Goal: Navigation & Orientation: Find specific page/section

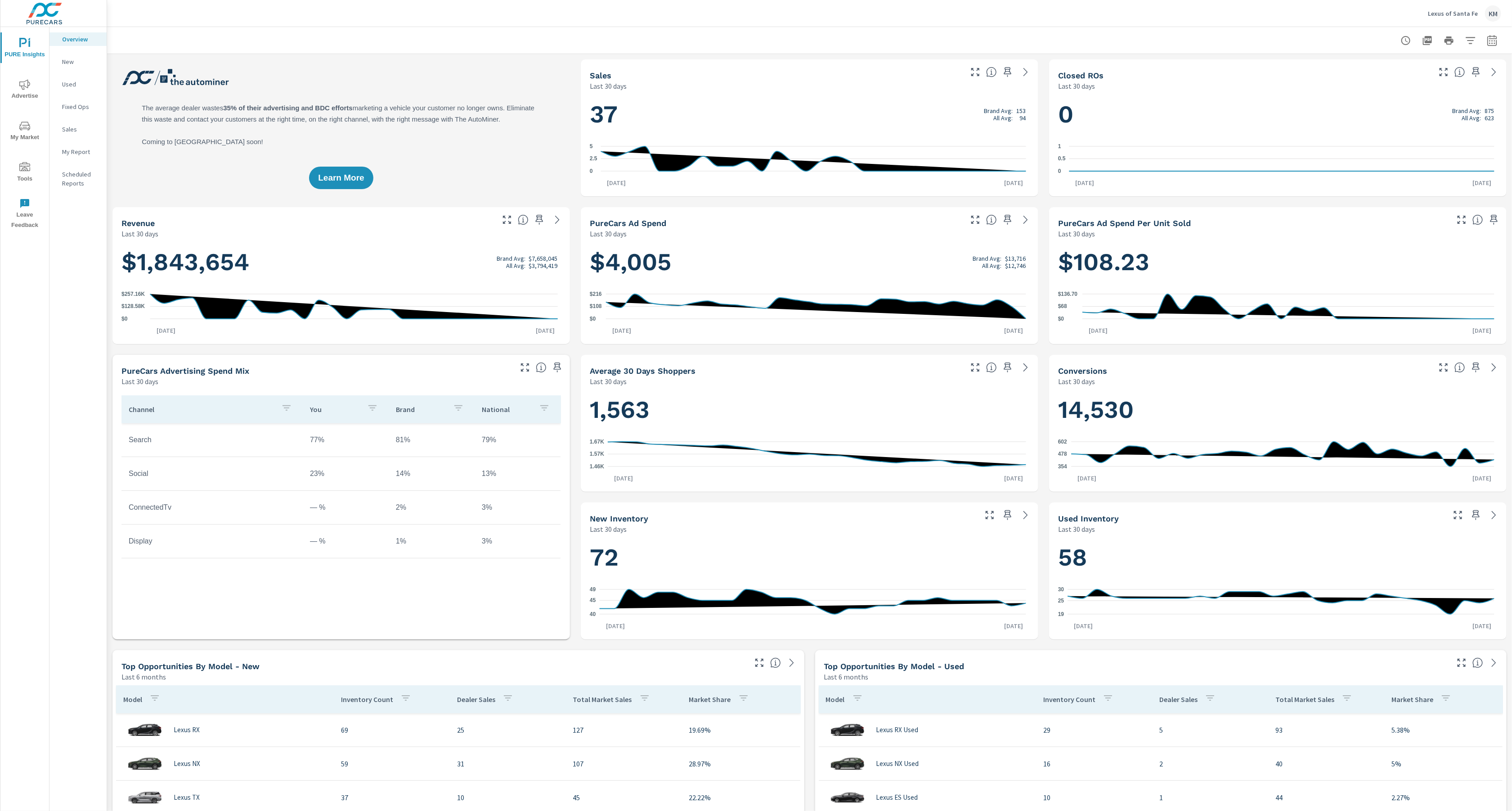
scroll to position [58, 0]
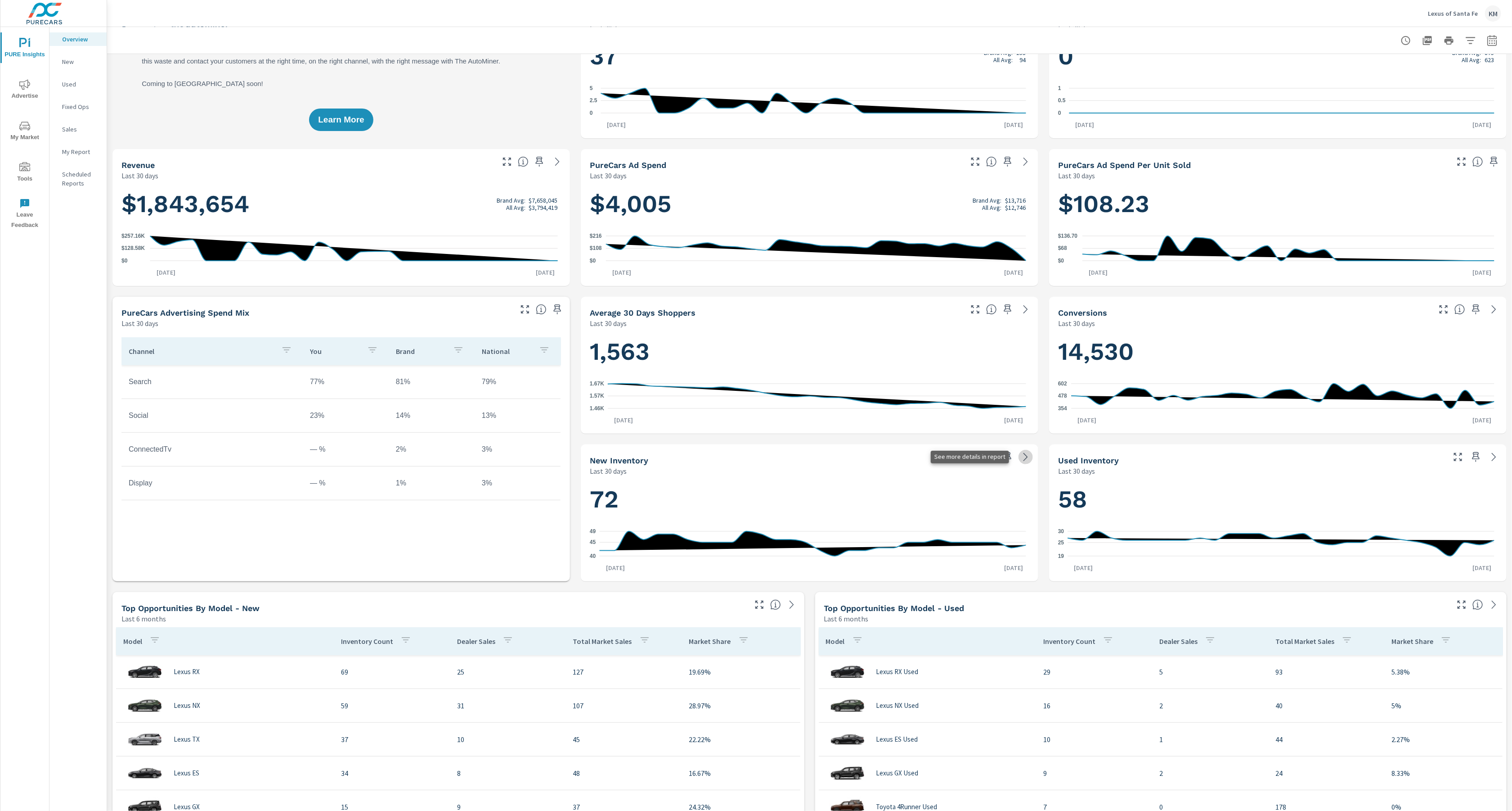
click at [1020, 459] on icon at bounding box center [1025, 457] width 11 height 11
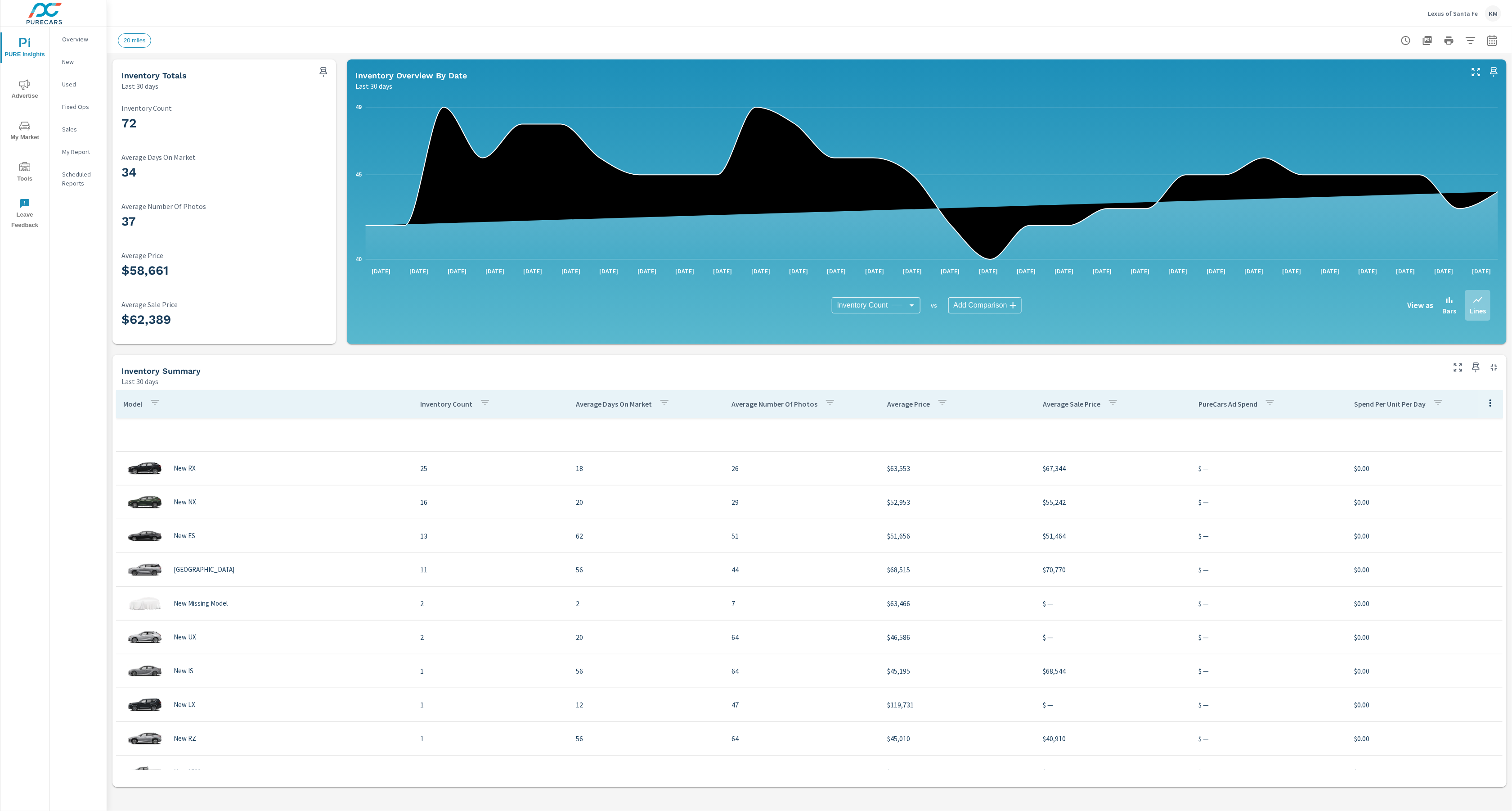
click at [74, 172] on p "Scheduled Reports" at bounding box center [80, 178] width 37 height 18
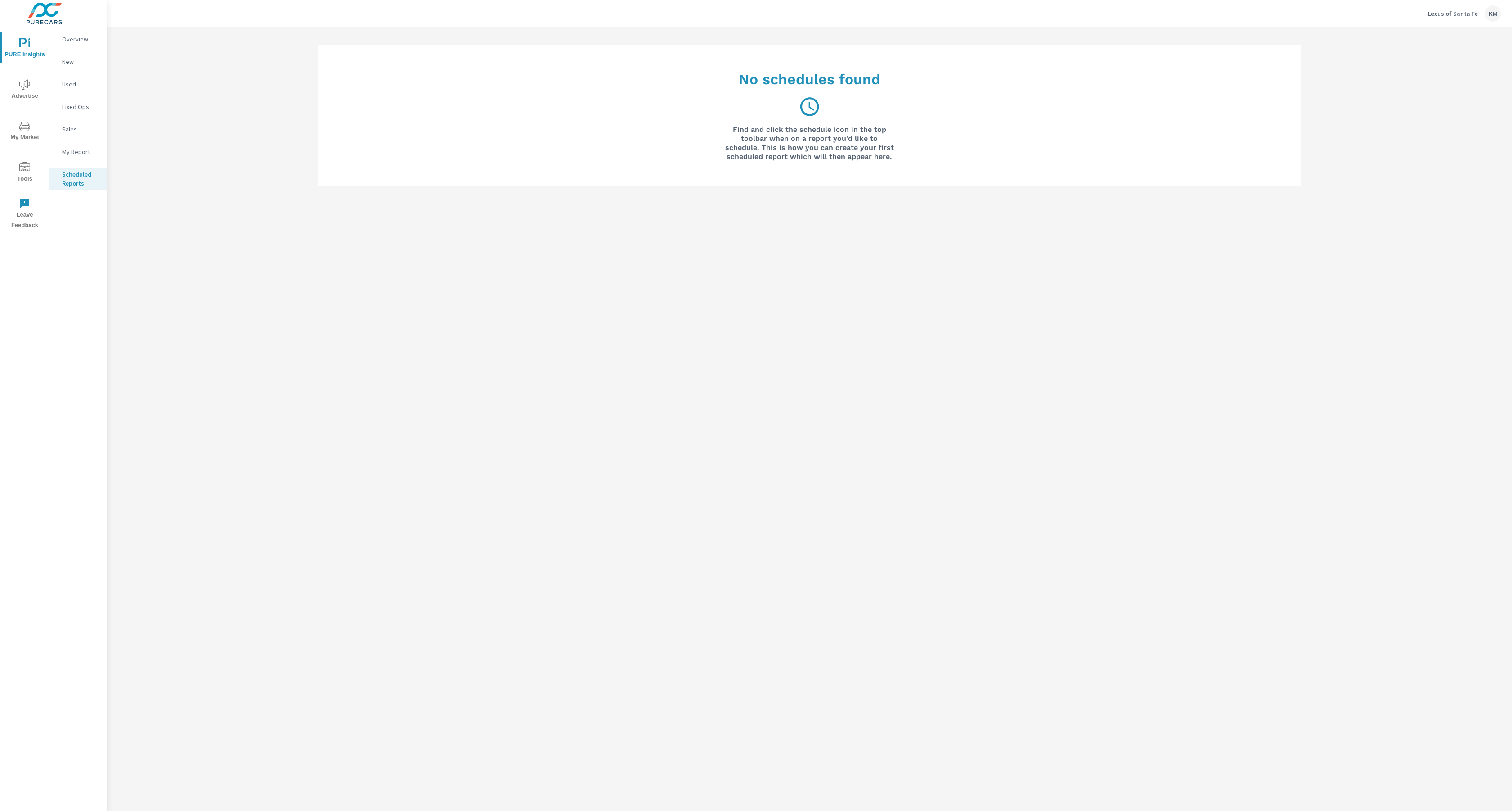
click at [72, 148] on p "My Report" at bounding box center [80, 151] width 37 height 9
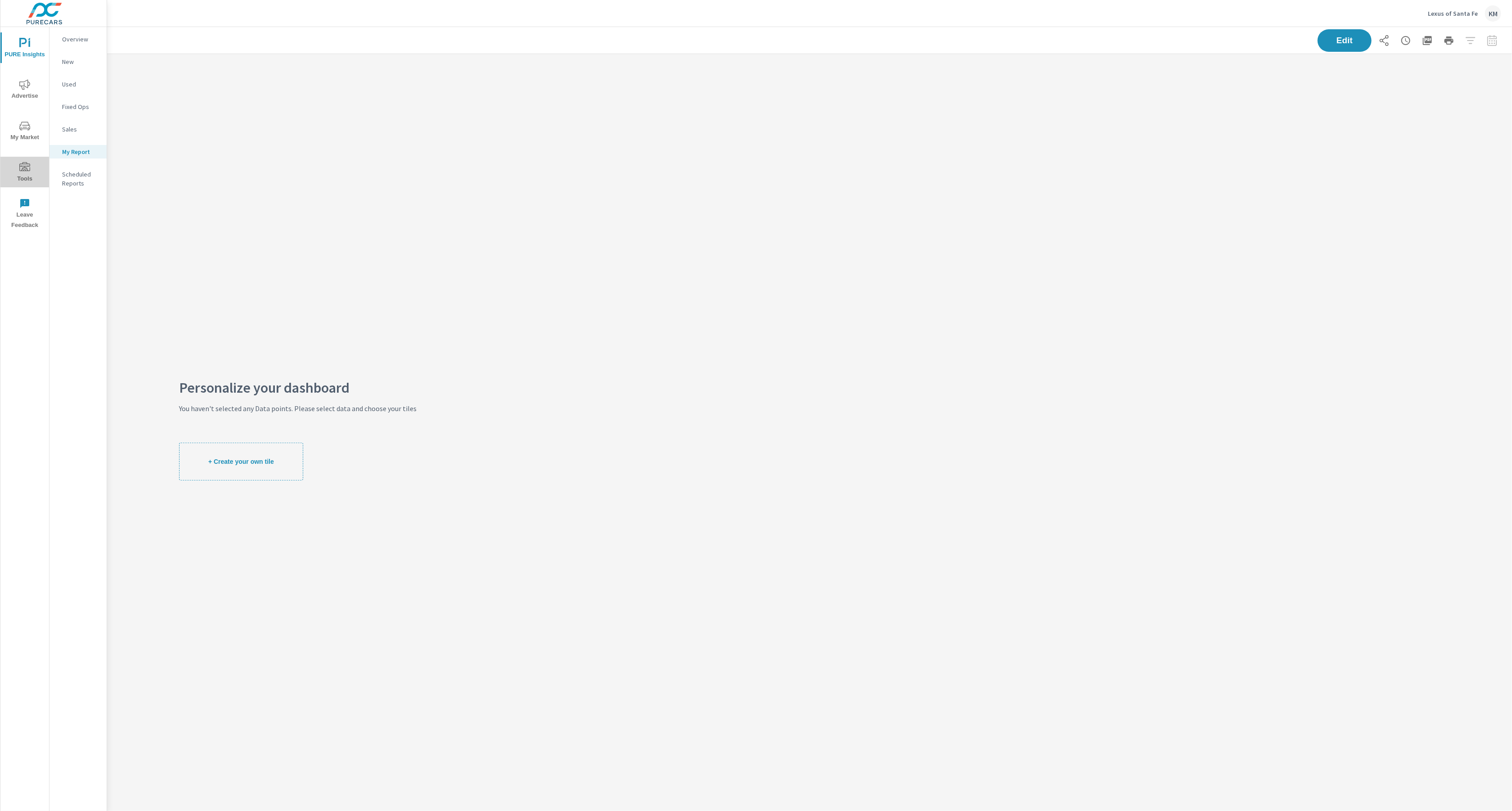
click at [21, 170] on icon "nav menu" at bounding box center [25, 167] width 11 height 11
